Goal: Task Accomplishment & Management: Manage account settings

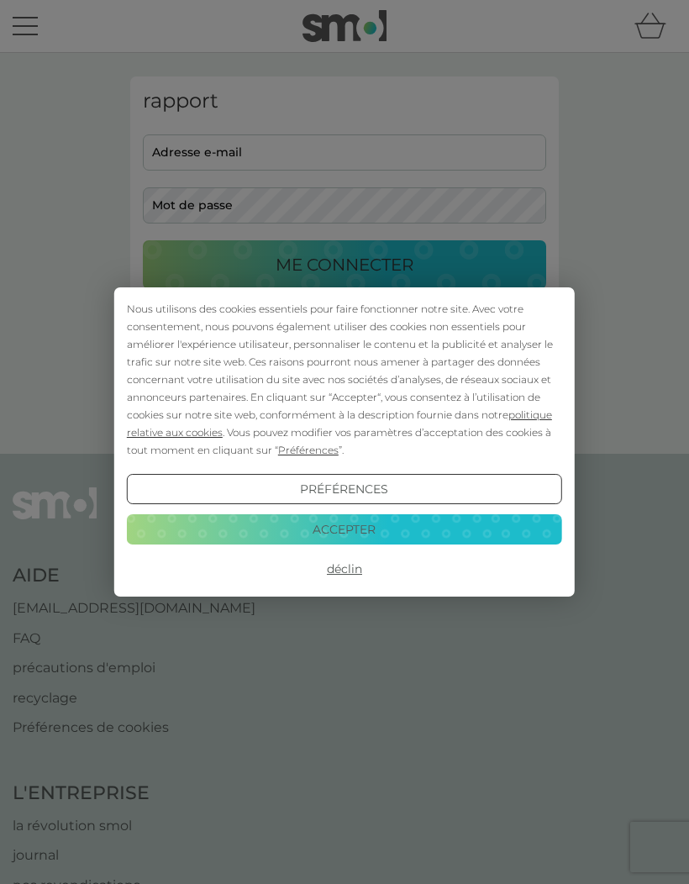
click at [465, 534] on button "Accepter" at bounding box center [344, 529] width 435 height 30
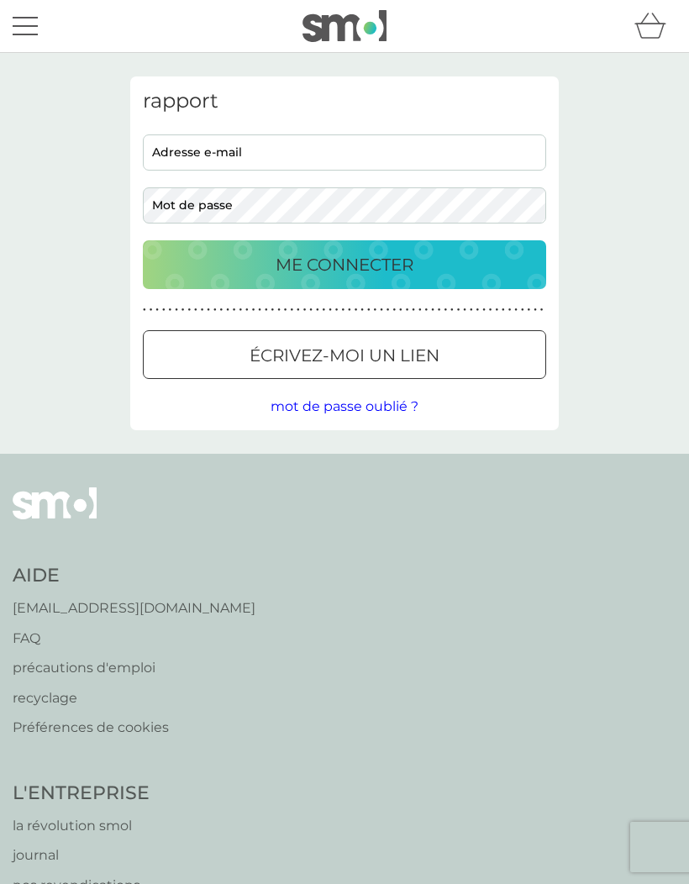
click at [231, 146] on input "adresse e-mail" at bounding box center [344, 152] width 403 height 36
type input "[EMAIL_ADDRESS][DOMAIN_NAME]"
click at [371, 270] on font "ME CONNECTER" at bounding box center [345, 265] width 138 height 20
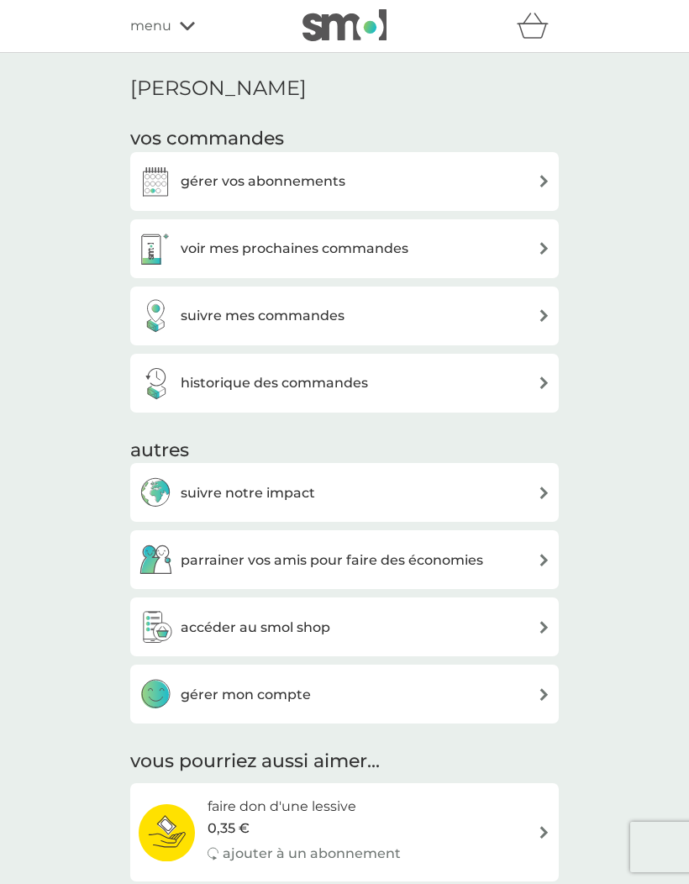
click at [523, 249] on div "voir mes prochaines commandes" at bounding box center [345, 249] width 412 height 34
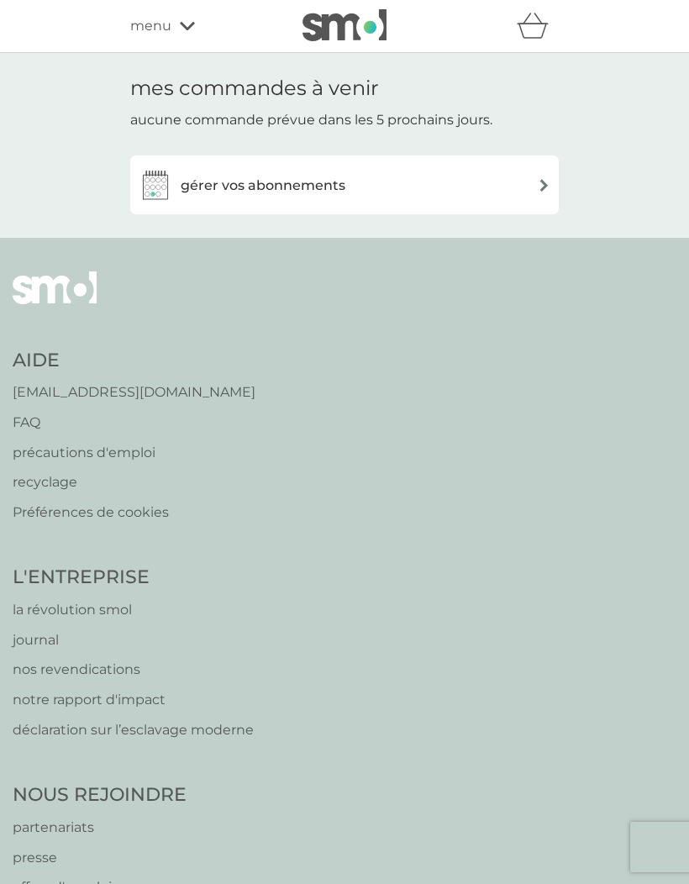
click at [526, 189] on div "gérer vos abonnements" at bounding box center [345, 185] width 412 height 34
